Goal: Task Accomplishment & Management: Use online tool/utility

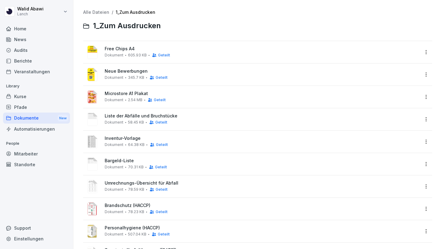
click at [18, 54] on div "Audits" at bounding box center [36, 50] width 67 height 11
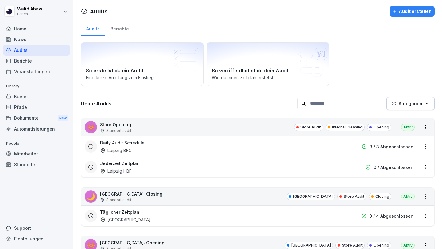
click at [167, 150] on div "Daily Audit Schedule [GEOGRAPHIC_DATA] BFG" at bounding box center [218, 147] width 236 height 14
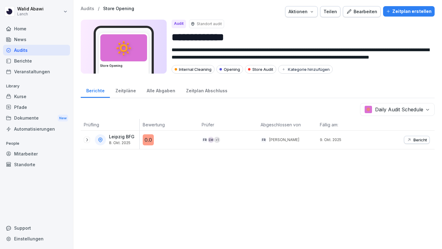
click at [415, 138] on p "Bericht" at bounding box center [419, 139] width 13 height 5
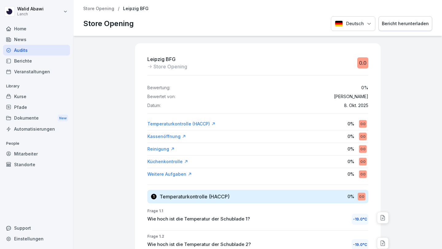
click at [21, 24] on div "Home" at bounding box center [36, 28] width 67 height 11
